Goal: Use online tool/utility: Utilize a website feature to perform a specific function

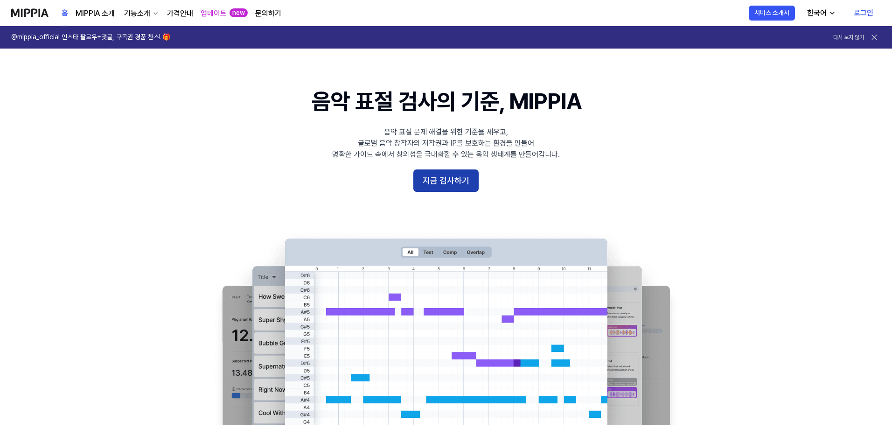
click at [468, 182] on button "지금 검사하기" at bounding box center [445, 180] width 65 height 22
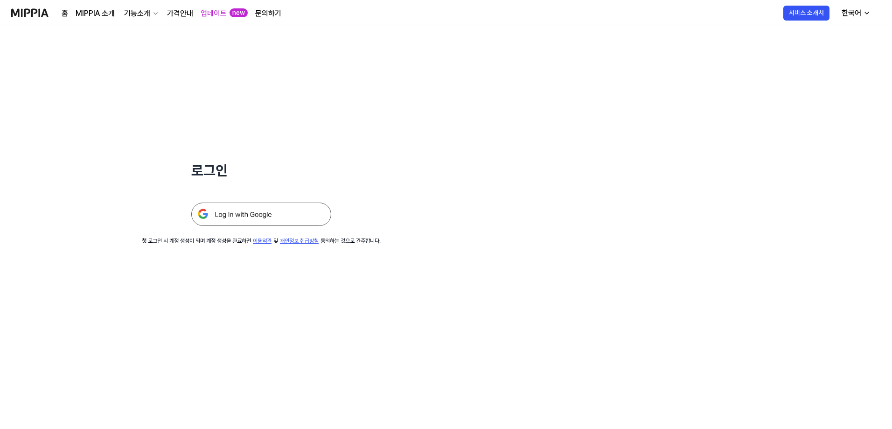
click at [280, 208] on img at bounding box center [261, 214] width 140 height 23
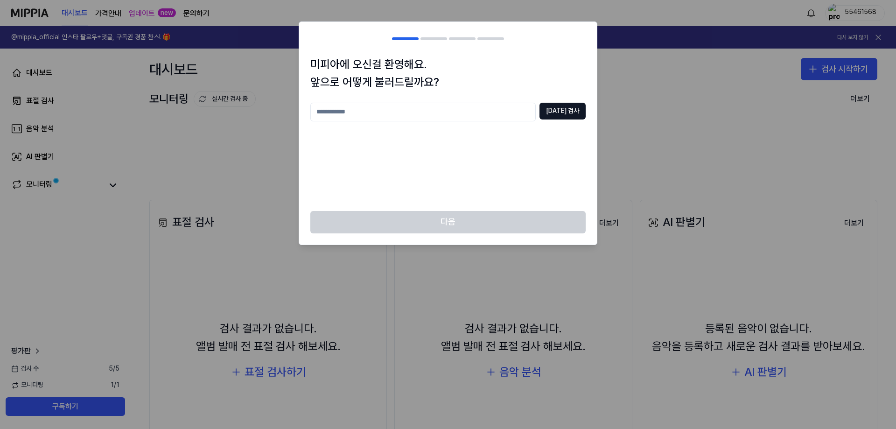
click at [502, 115] on input "text" at bounding box center [422, 112] width 225 height 19
type input "**"
click at [567, 111] on button "[DATE] 검사" at bounding box center [562, 111] width 46 height 17
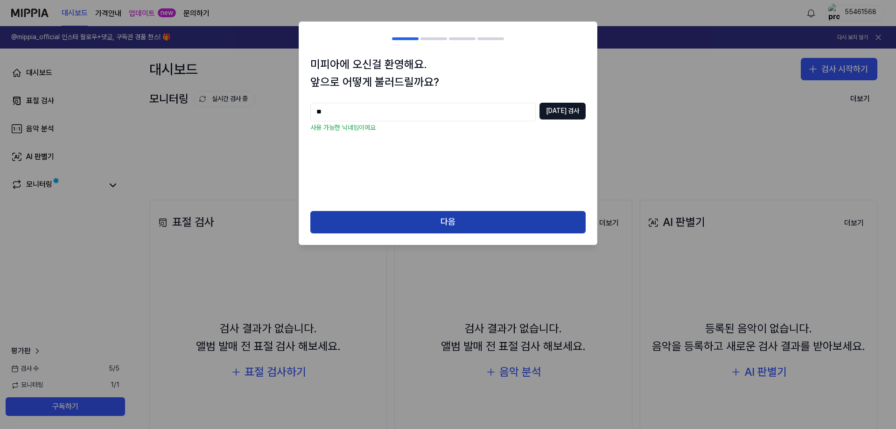
click at [466, 221] on button "다음" at bounding box center [447, 222] width 275 height 22
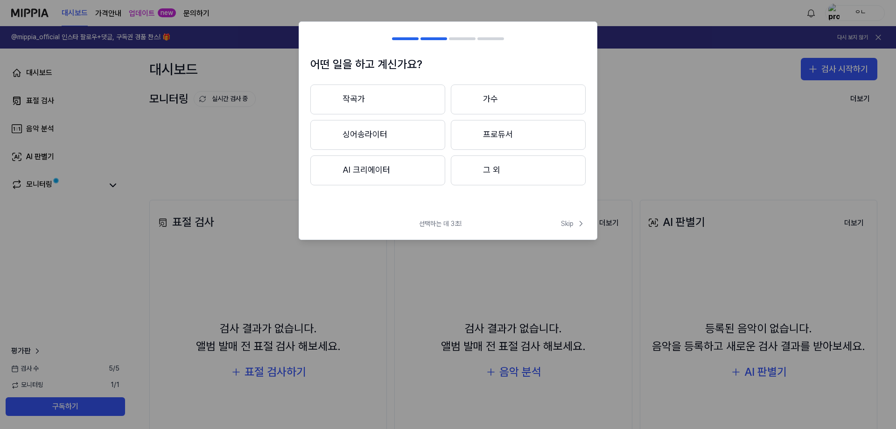
click at [501, 171] on button "그 외" at bounding box center [518, 170] width 135 height 30
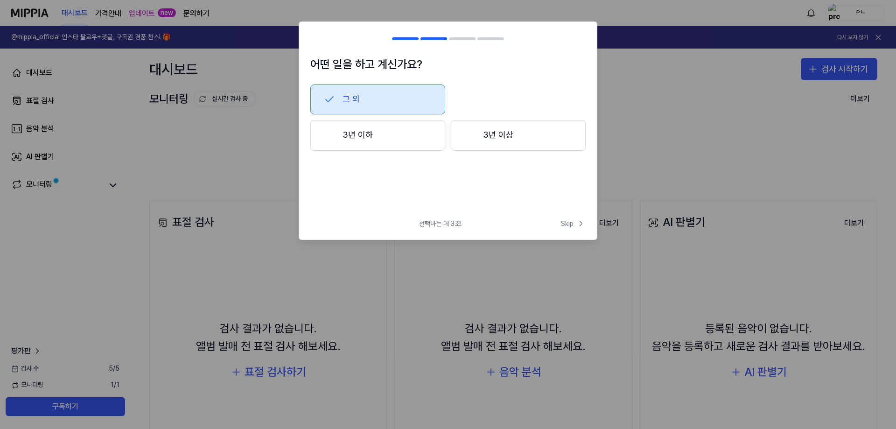
click at [555, 224] on div "선택하는 데 3초! Skip" at bounding box center [448, 229] width 298 height 21
click at [573, 224] on span "Skip" at bounding box center [573, 223] width 25 height 9
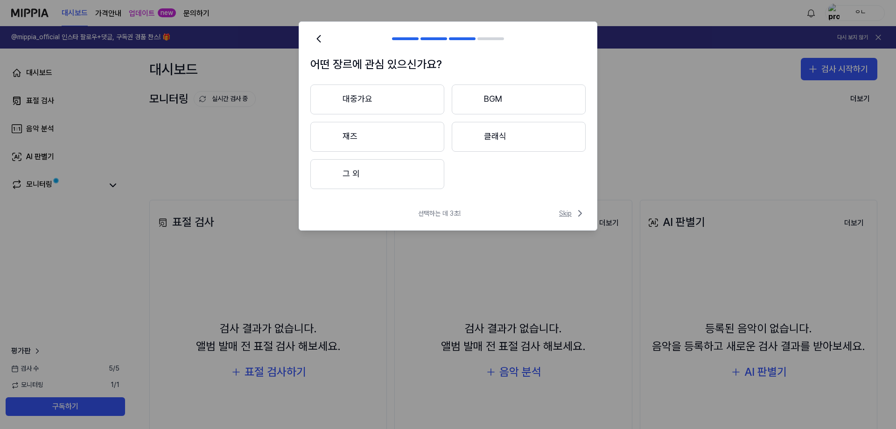
click at [571, 213] on span "Skip" at bounding box center [572, 213] width 27 height 11
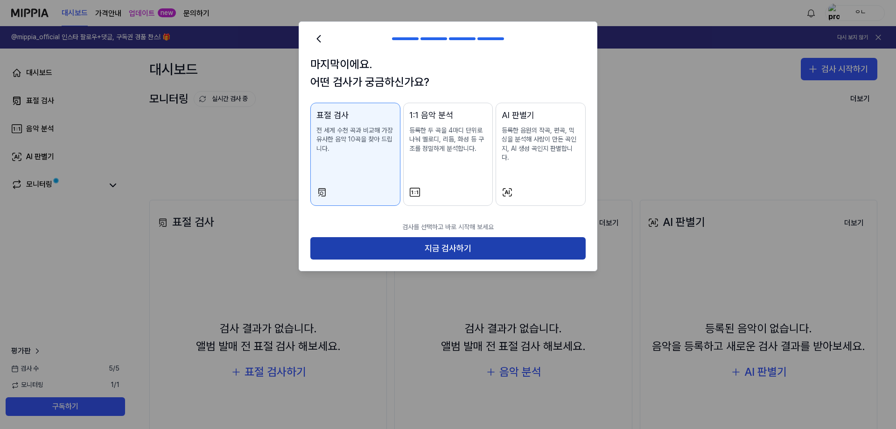
click at [552, 246] on button "지금 검사하기" at bounding box center [447, 248] width 275 height 22
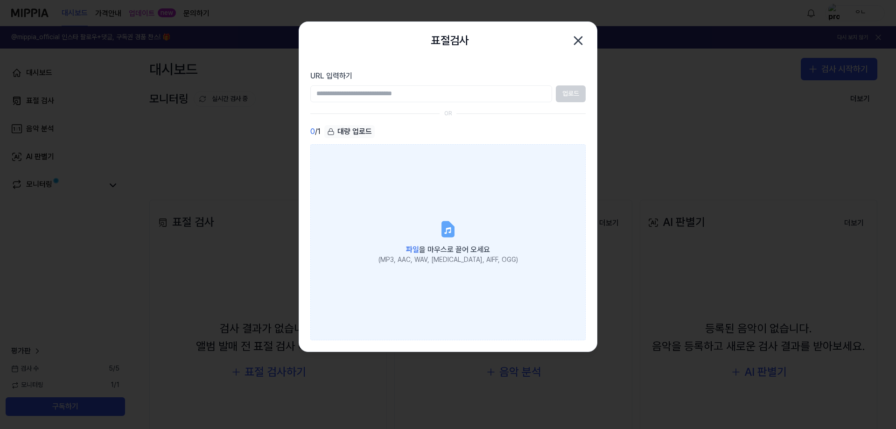
click at [496, 230] on label "파일 을 마우스로 끌어 오세요 (MP3, AAC, WAV, [MEDICAL_DATA], AIFF, OGG)" at bounding box center [447, 242] width 275 height 196
click at [0, 0] on input "파일 을 마우스로 끌어 오세요 (MP3, AAC, WAV, [MEDICAL_DATA], AIFF, OGG)" at bounding box center [0, 0] width 0 height 0
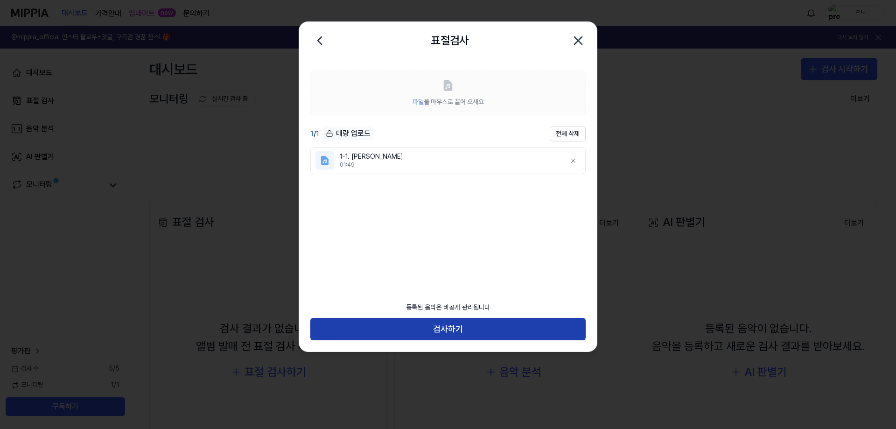
click at [482, 329] on button "검사하기" at bounding box center [447, 329] width 275 height 22
